Goal: Check status: Check status

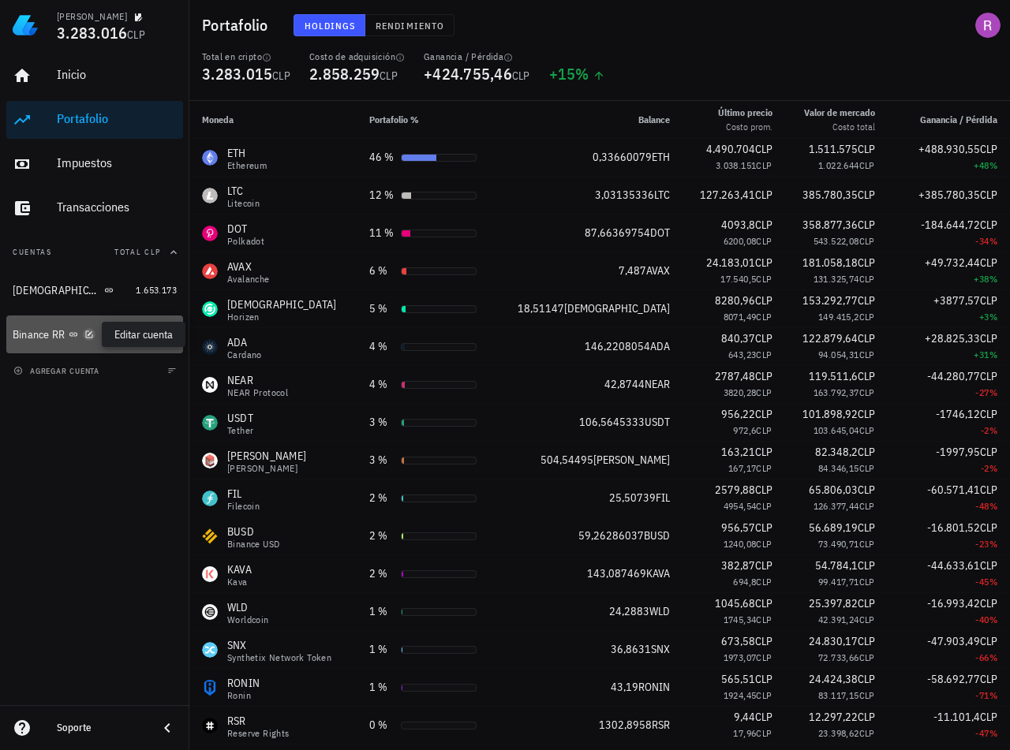
click at [91, 335] on icon "button" at bounding box center [88, 334] width 9 height 9
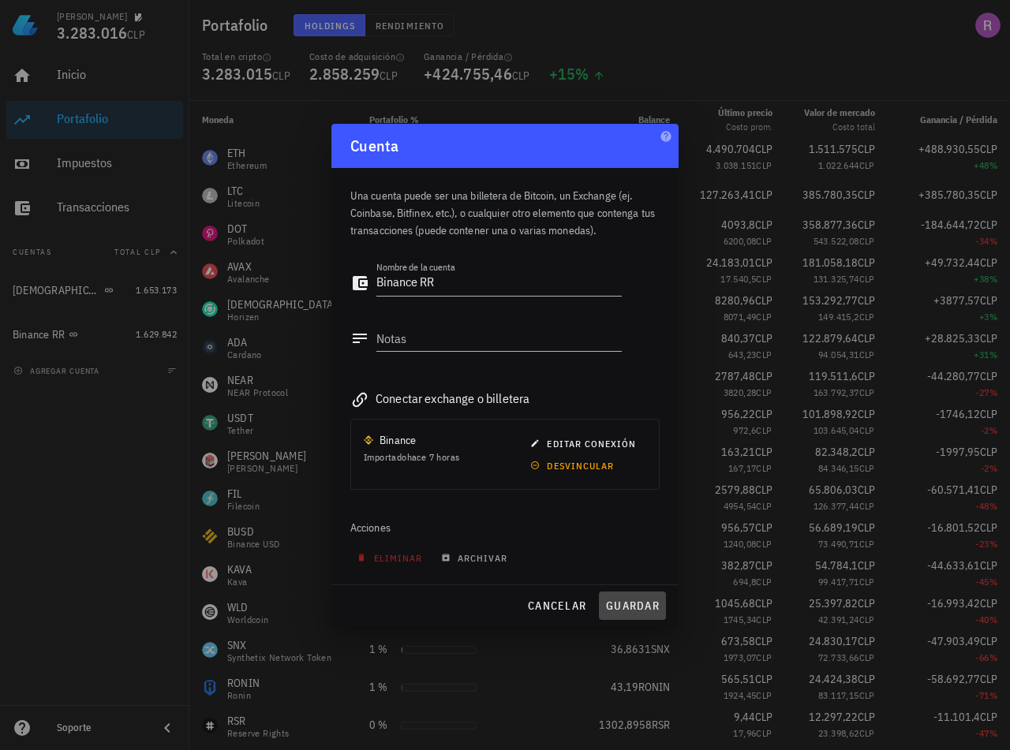
click at [631, 597] on button "guardar" at bounding box center [632, 606] width 67 height 28
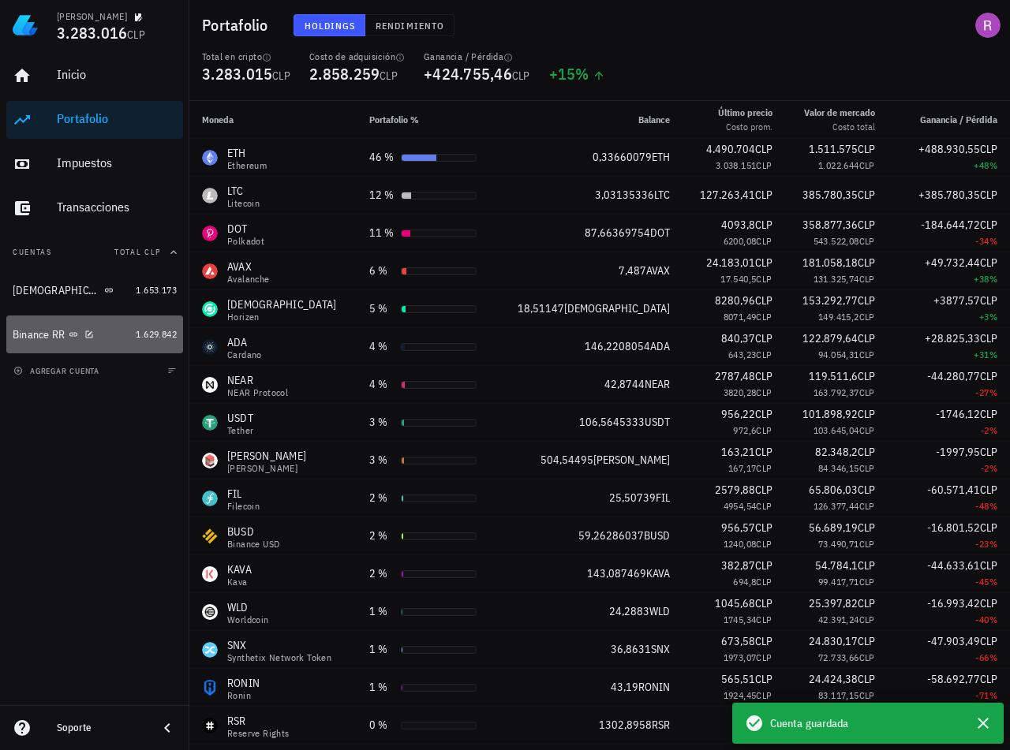
click at [36, 339] on div "Binance RR" at bounding box center [39, 334] width 53 height 13
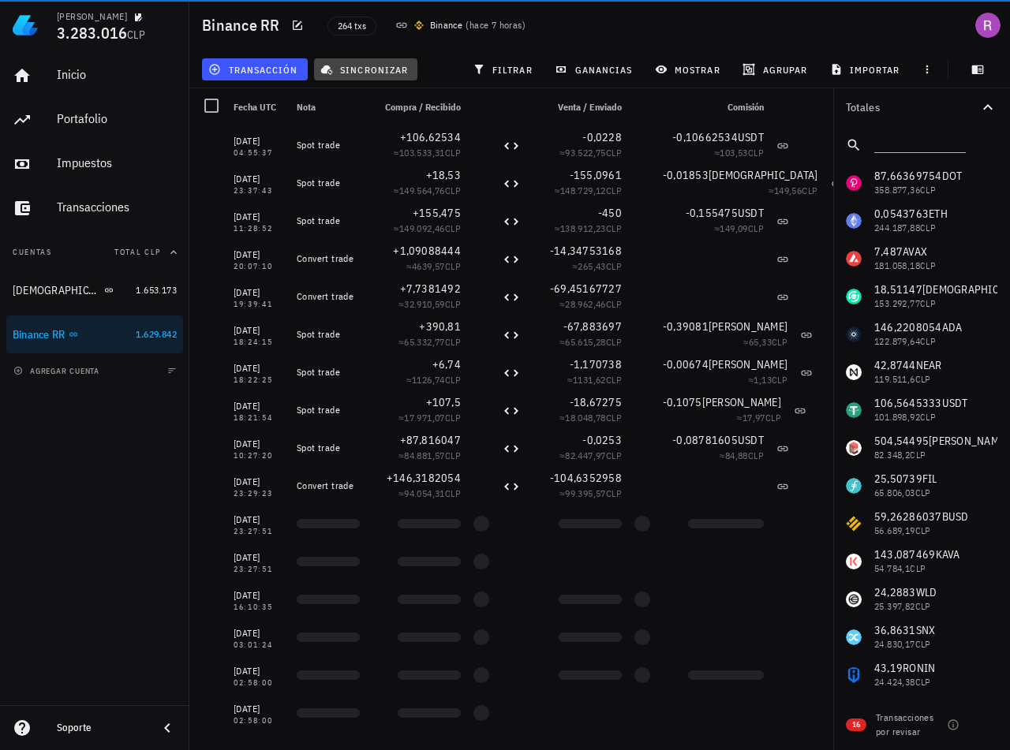
click at [371, 69] on span "sincronizar" at bounding box center [366, 69] width 84 height 13
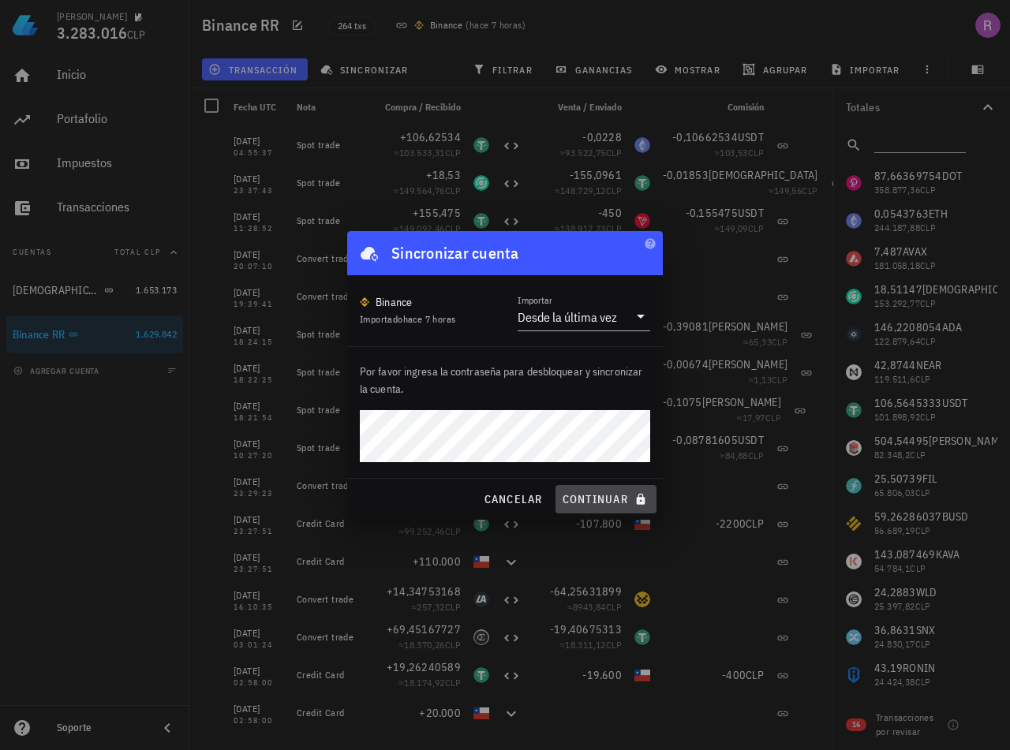
click at [623, 498] on span "continuar" at bounding box center [606, 499] width 88 height 14
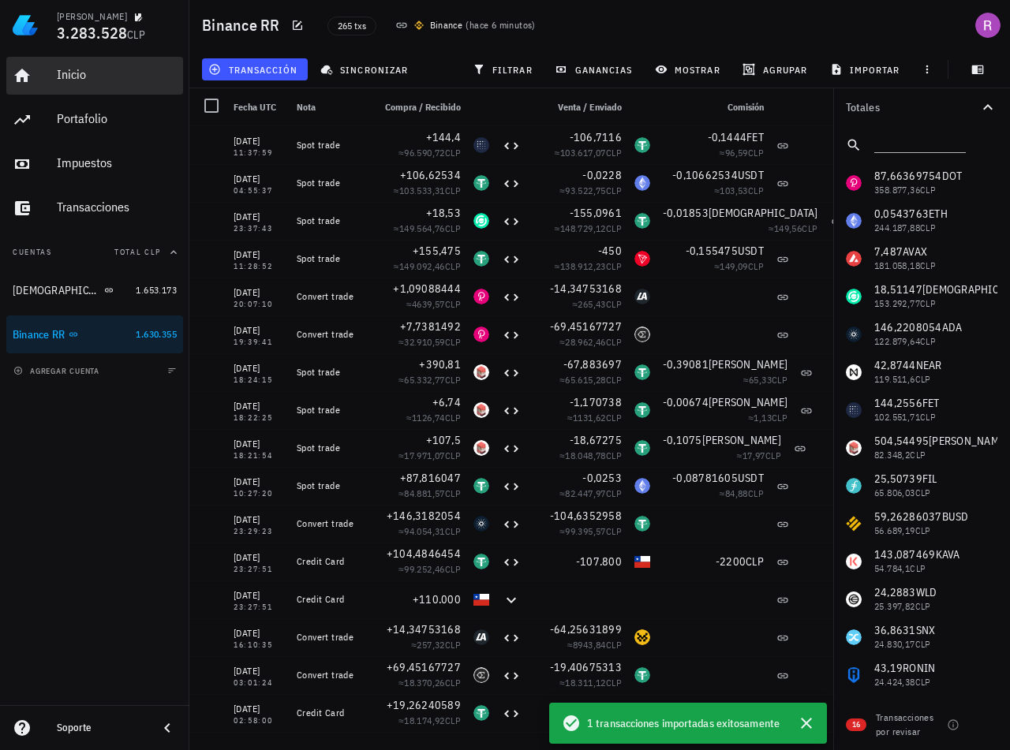
click at [62, 85] on div "Inicio" at bounding box center [117, 76] width 120 height 36
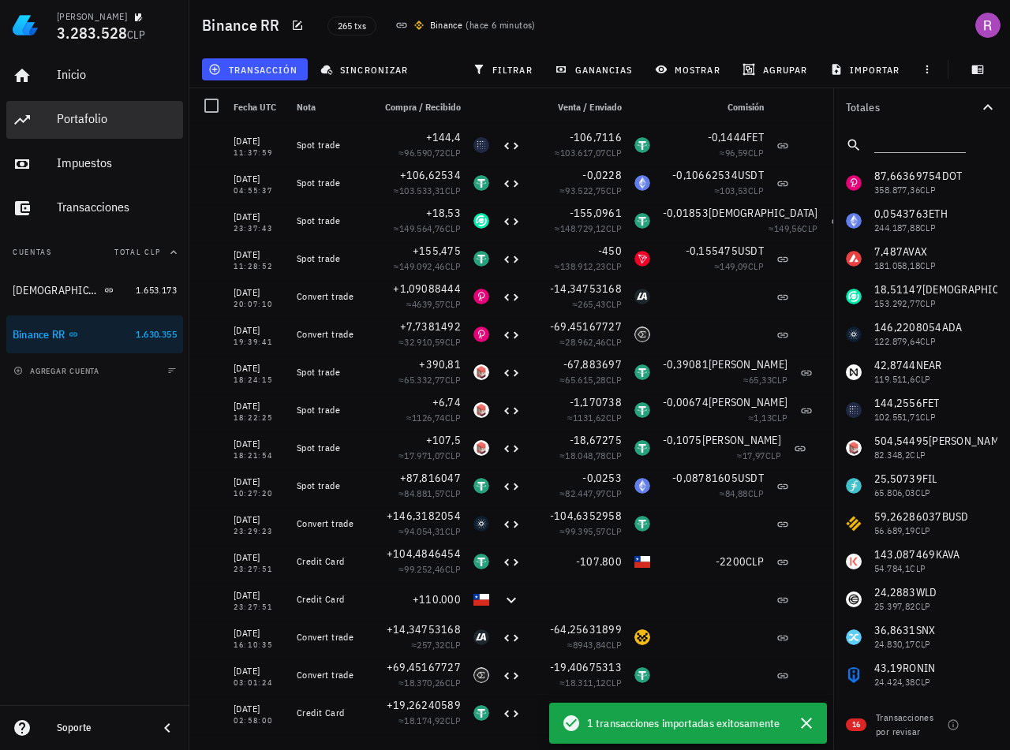
click at [92, 123] on div "Portafolio" at bounding box center [117, 118] width 120 height 15
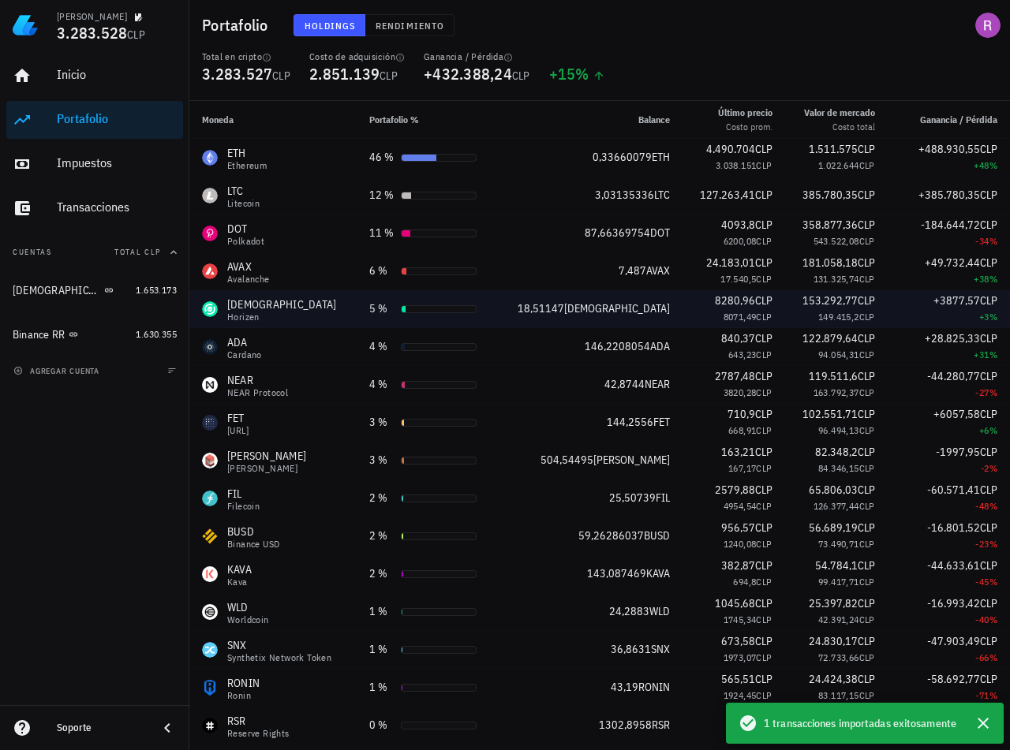
click at [537, 316] on div "18,51147 ZEN" at bounding box center [589, 309] width 161 height 17
